Goal: Navigation & Orientation: Find specific page/section

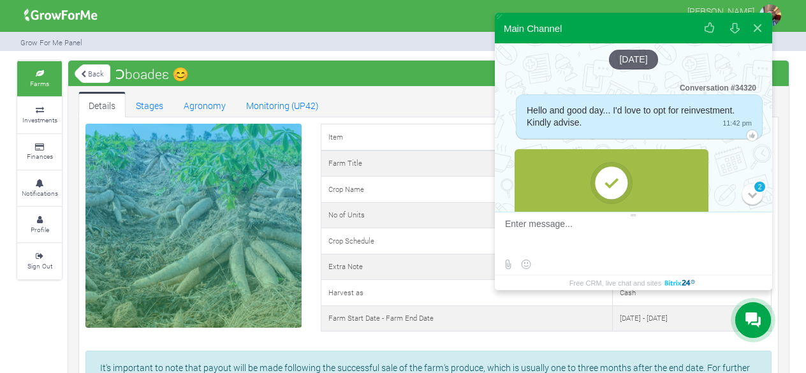
scroll to position [219, 0]
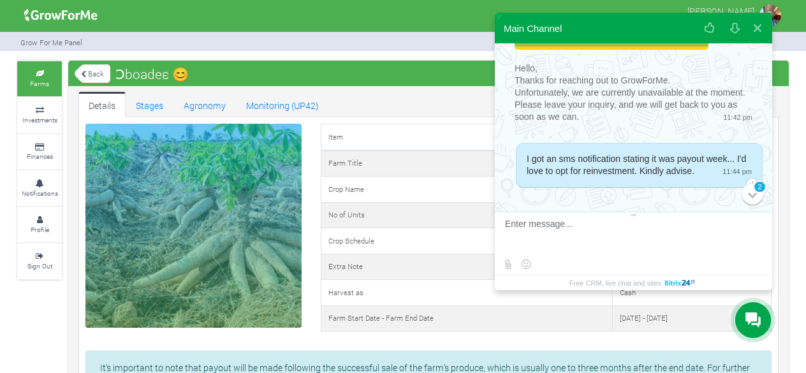
click at [441, 110] on ul "Details Stages Agronomy Monitoring (UP42)" at bounding box center [428, 105] width 700 height 26
click at [28, 78] on link "Farms" at bounding box center [39, 78] width 45 height 35
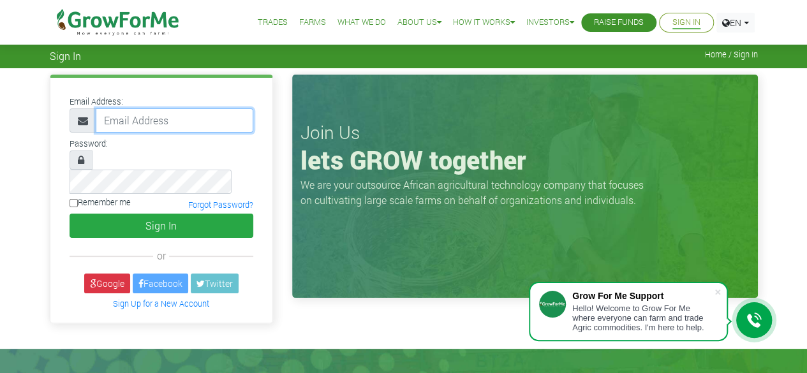
click at [141, 121] on input "email" at bounding box center [175, 120] width 158 height 24
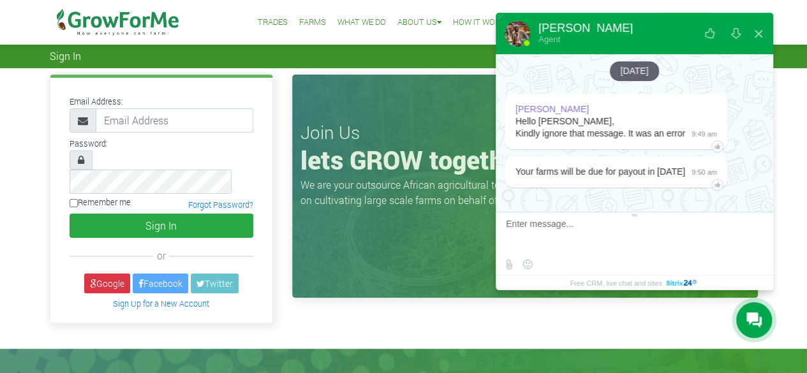
scroll to position [237, 0]
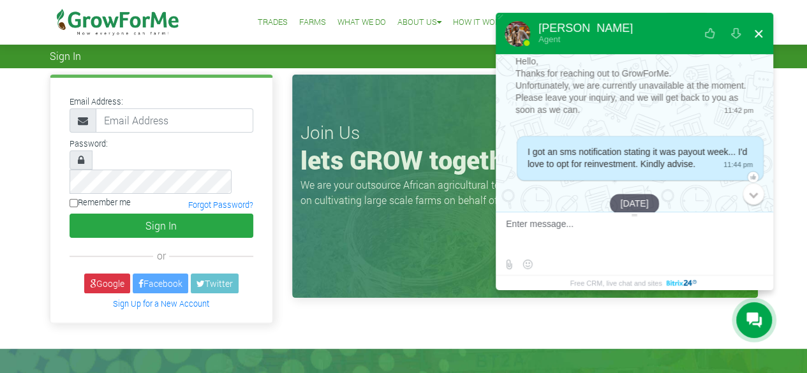
click at [762, 38] on button at bounding box center [758, 33] width 23 height 31
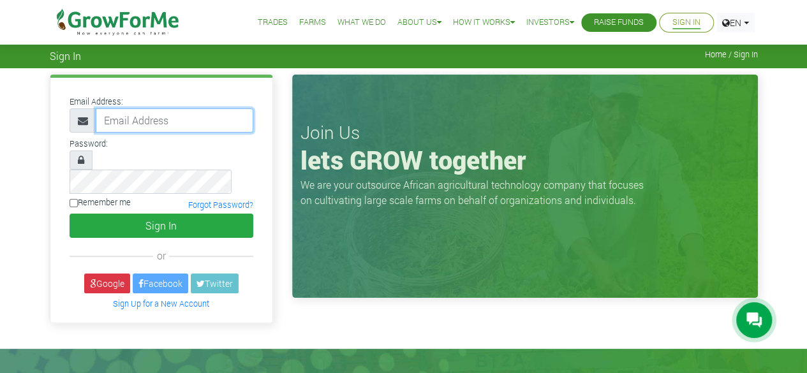
click at [144, 122] on input "email" at bounding box center [175, 120] width 158 height 24
type input "[EMAIL_ADDRESS][DOMAIN_NAME]"
click at [79, 196] on label "Remember me" at bounding box center [100, 202] width 61 height 12
click at [78, 199] on input "Remember me" at bounding box center [74, 203] width 8 height 8
checkbox input "true"
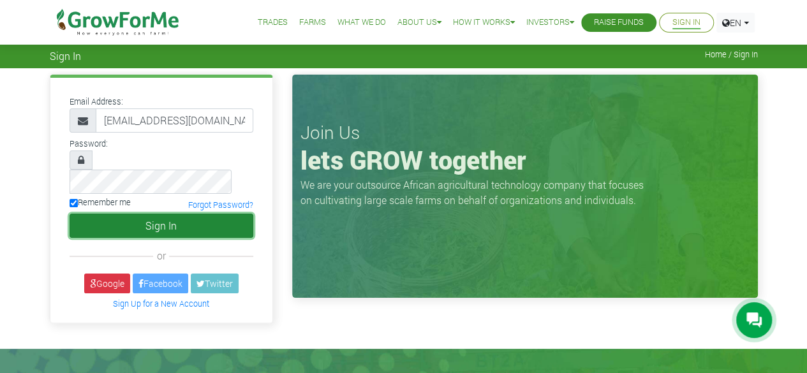
click at [105, 214] on button "Sign In" at bounding box center [162, 226] width 184 height 24
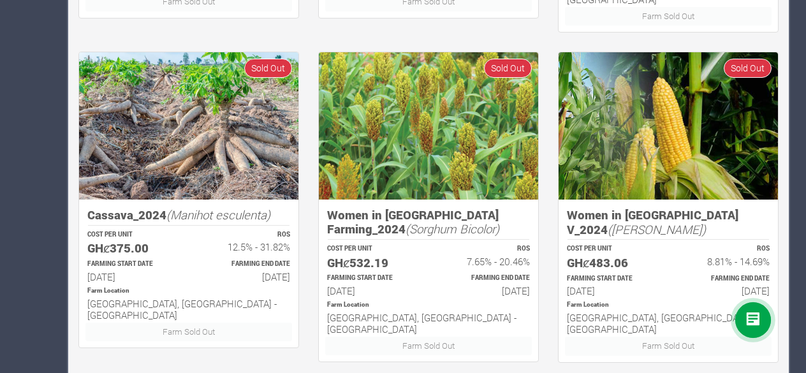
scroll to position [962, 0]
drag, startPoint x: 808, startPoint y: 75, endPoint x: 781, endPoint y: 145, distance: 75.3
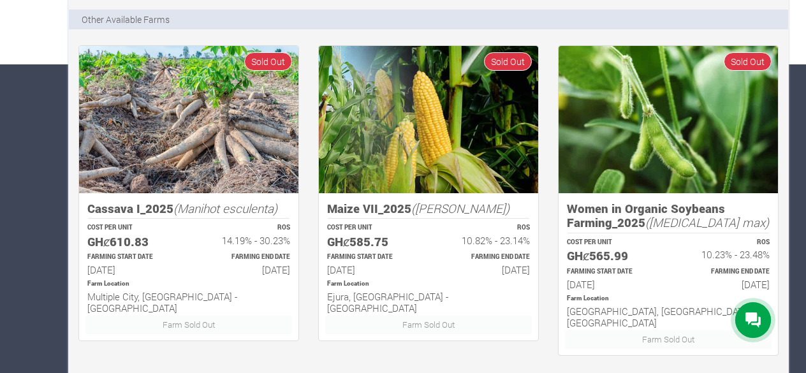
scroll to position [0, 0]
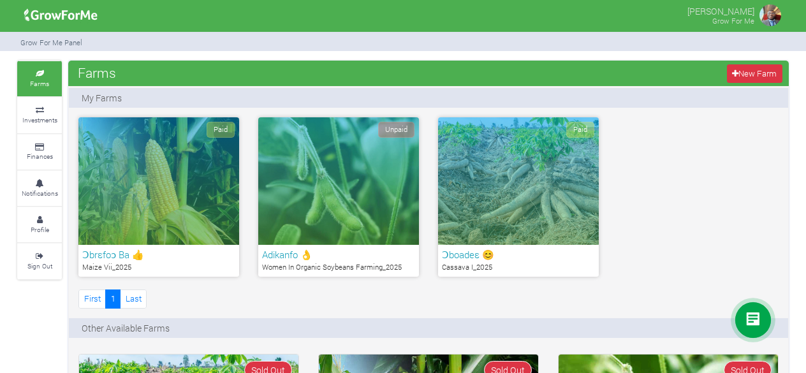
click at [191, 197] on div "Paid" at bounding box center [158, 181] width 161 height 128
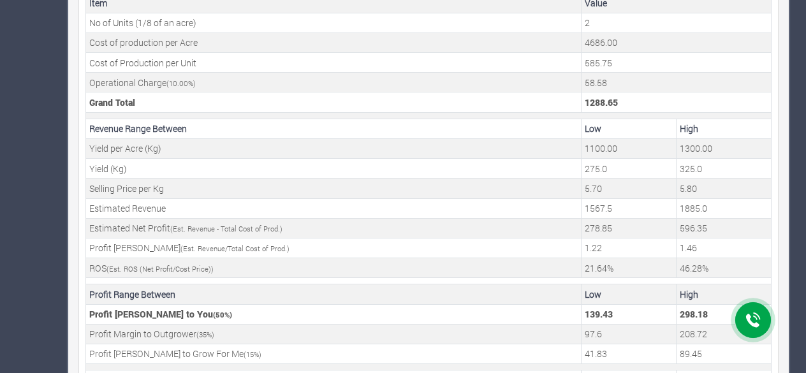
scroll to position [496, 0]
